Goal: Task Accomplishment & Management: Use online tool/utility

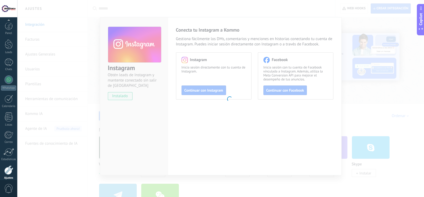
scroll to position [24, 0]
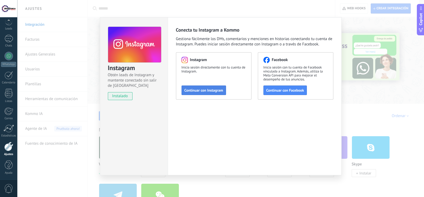
click at [202, 90] on span "Continuar con Instagram" at bounding box center [204, 90] width 39 height 4
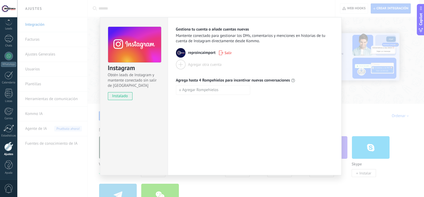
click at [322, 9] on div "Instagram Obtén leads de Instagram y mantente conectado sin salir de Kommo inst…" at bounding box center [220, 98] width 407 height 197
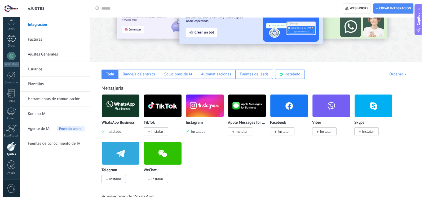
scroll to position [0, 0]
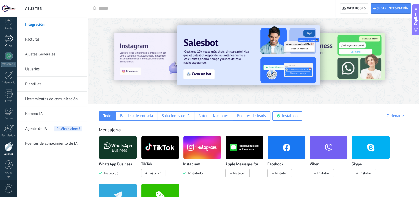
click at [11, 40] on div at bounding box center [9, 39] width 8 height 8
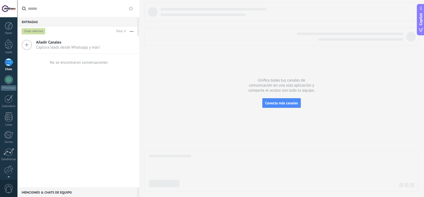
click at [28, 44] on icon at bounding box center [27, 45] width 10 height 10
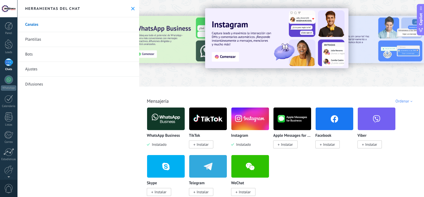
click at [248, 115] on img at bounding box center [251, 119] width 38 height 26
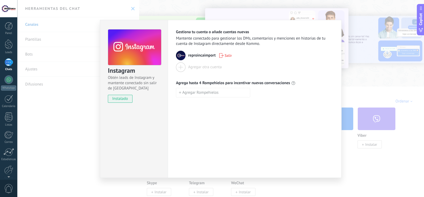
click at [373, 84] on div "Instagram Obtén leads de Instagram y mantente conectado sin salir de Kommo inst…" at bounding box center [220, 98] width 407 height 197
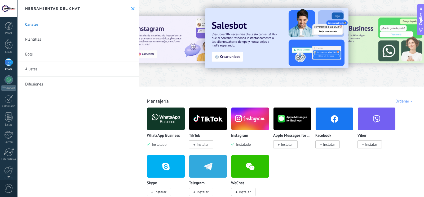
click at [36, 69] on link "Ajustes" at bounding box center [78, 69] width 122 height 15
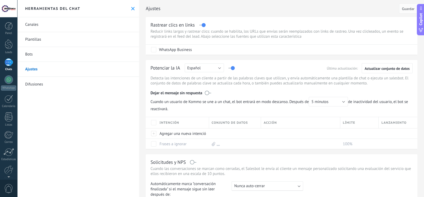
scroll to position [115, 0]
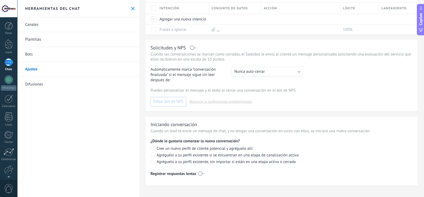
click at [37, 39] on link "Plantillas" at bounding box center [78, 39] width 122 height 15
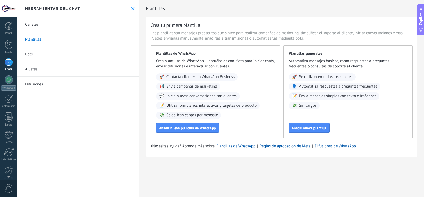
click at [37, 22] on link "Canales" at bounding box center [78, 24] width 122 height 15
